Goal: Transaction & Acquisition: Purchase product/service

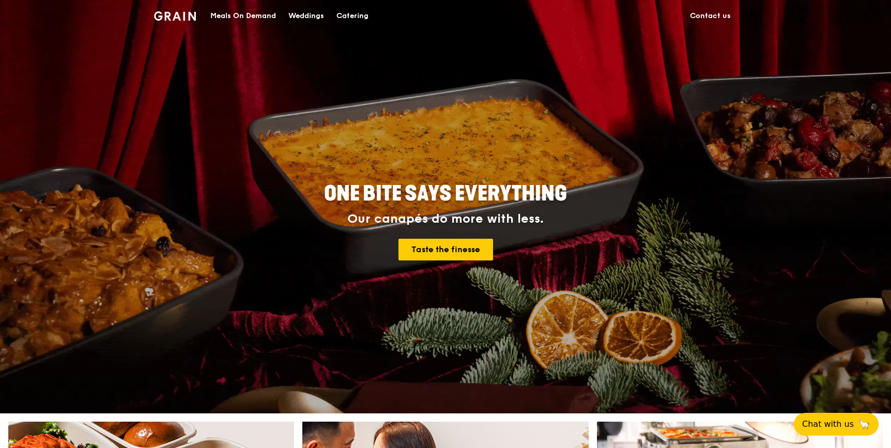
click at [343, 19] on div "Catering" at bounding box center [352, 16] width 32 height 31
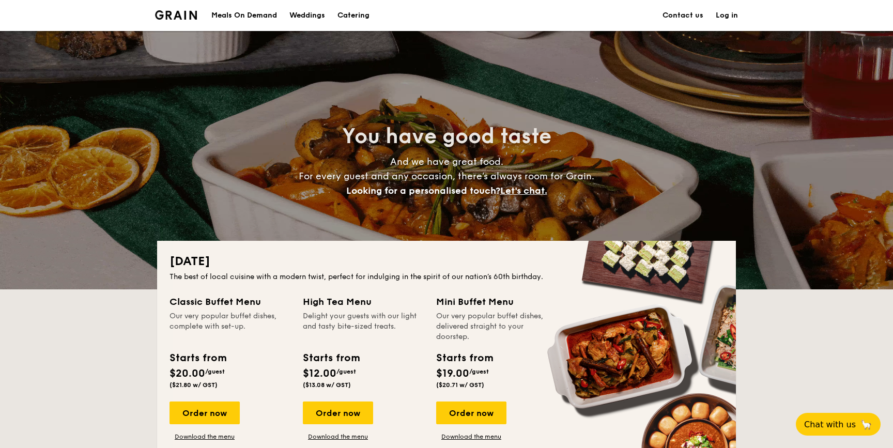
click at [247, 7] on div "Meals On Demand" at bounding box center [244, 15] width 66 height 31
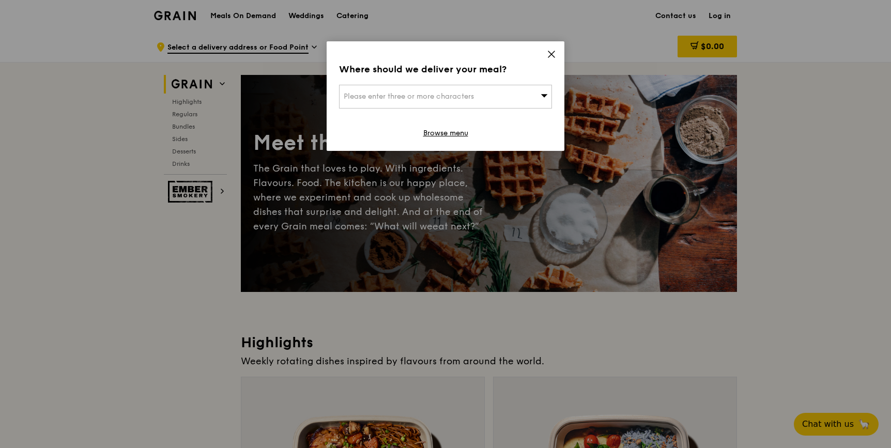
click at [550, 58] on icon at bounding box center [551, 54] width 9 height 9
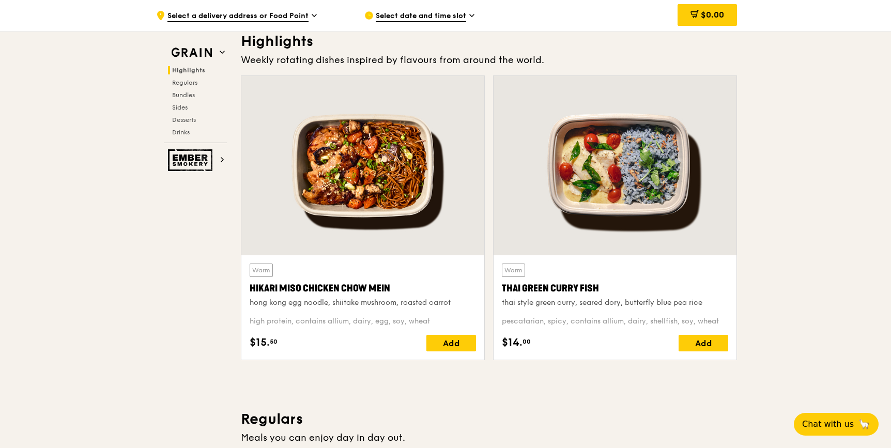
scroll to position [303, 0]
